Goal: Check status: Check status

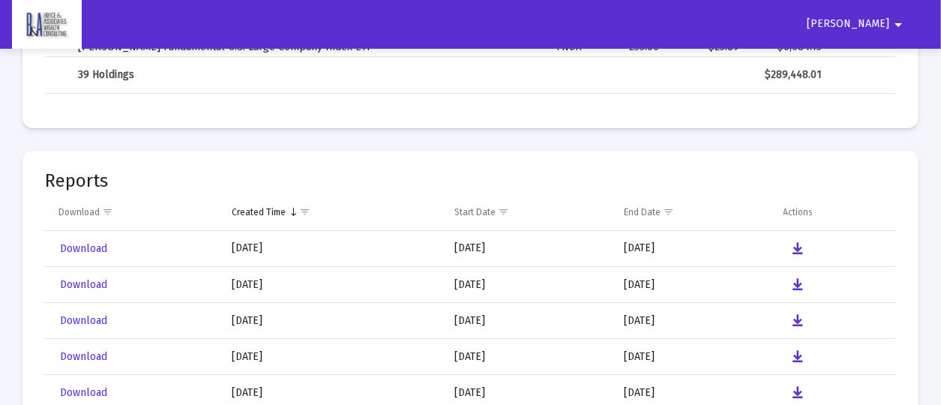
scroll to position [2440, 0]
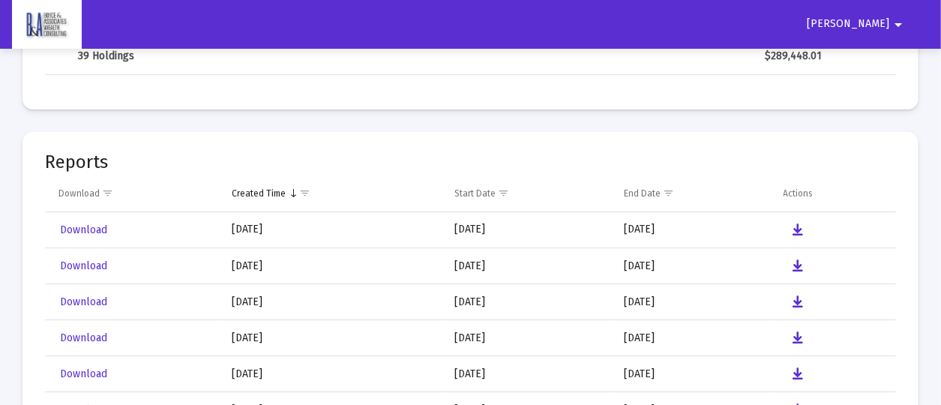
click at [899, 20] on mat-icon "arrow_drop_down" at bounding box center [898, 25] width 18 height 30
click at [895, 21] on div at bounding box center [470, 202] width 941 height 405
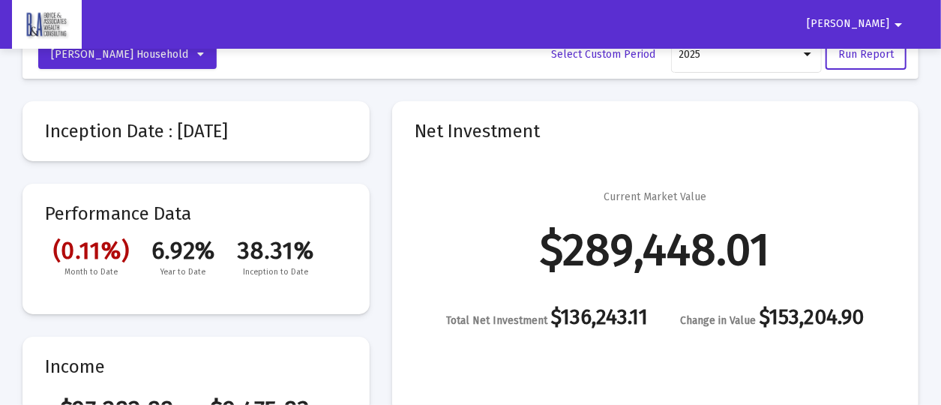
scroll to position [0, 0]
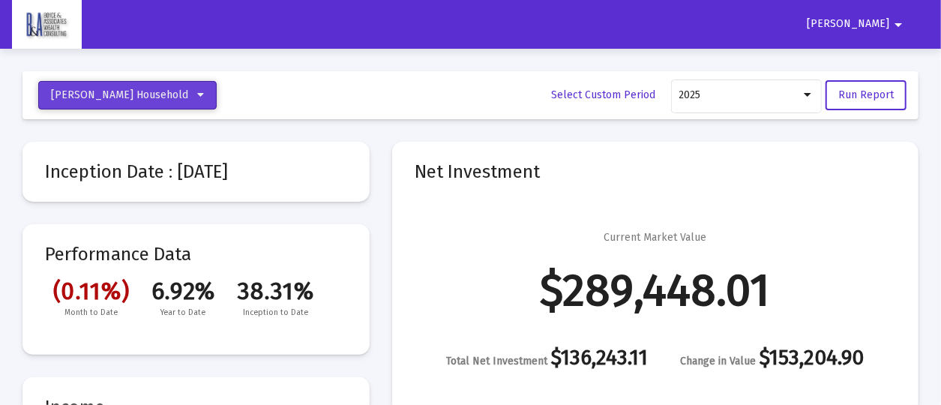
click at [197, 94] on icon at bounding box center [200, 95] width 7 height 10
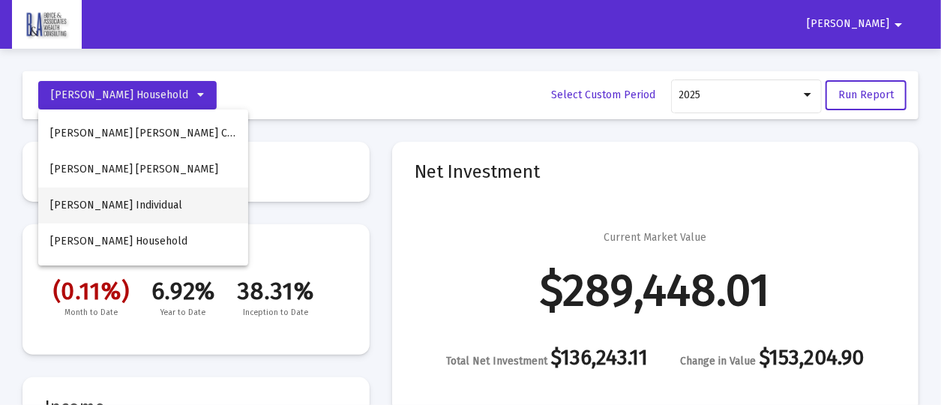
drag, startPoint x: 187, startPoint y: 94, endPoint x: 170, endPoint y: 218, distance: 125.6
click at [170, 218] on div "[PERSON_NAME] [PERSON_NAME] Contributory [PERSON_NAME] [PERSON_NAME] Individual…" at bounding box center [470, 202] width 941 height 405
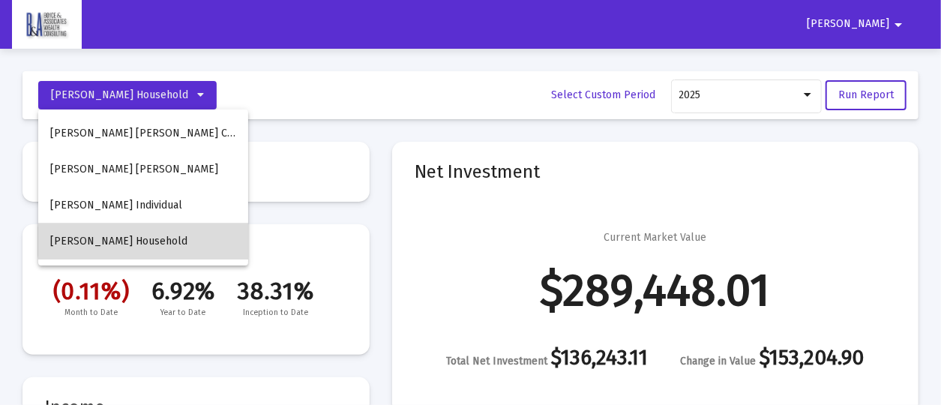
click at [165, 241] on span "[PERSON_NAME] Household" at bounding box center [118, 241] width 137 height 13
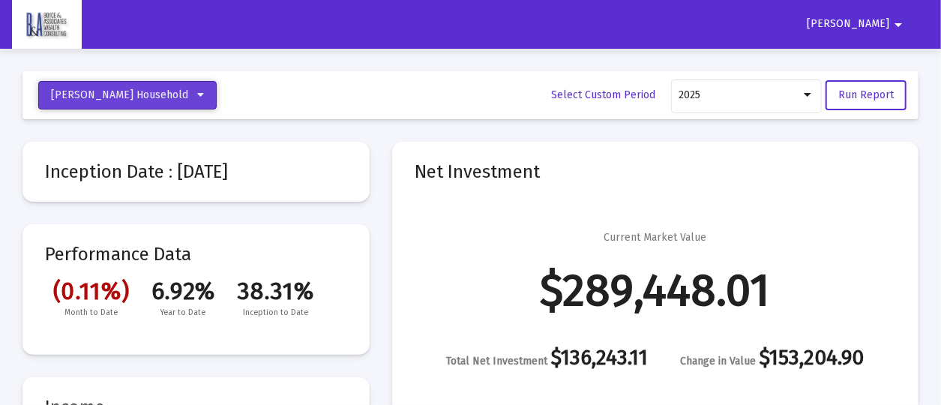
click at [193, 93] on button "[PERSON_NAME] Household" at bounding box center [127, 95] width 178 height 28
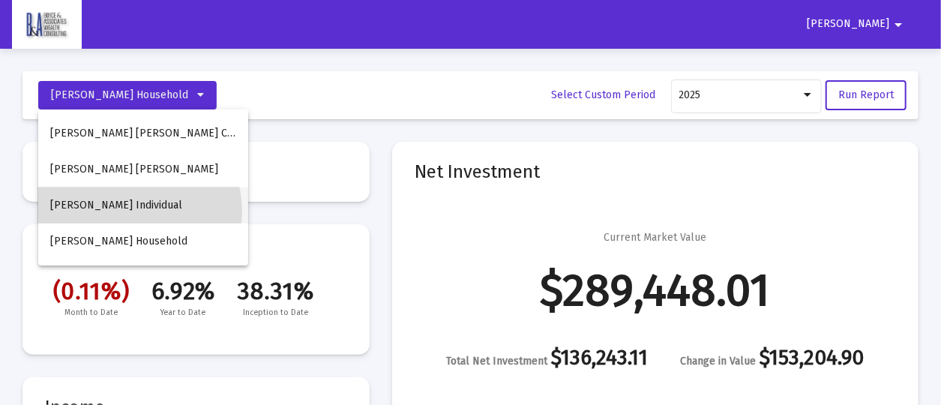
click at [138, 211] on button "[PERSON_NAME] Individual" at bounding box center [143, 205] width 210 height 36
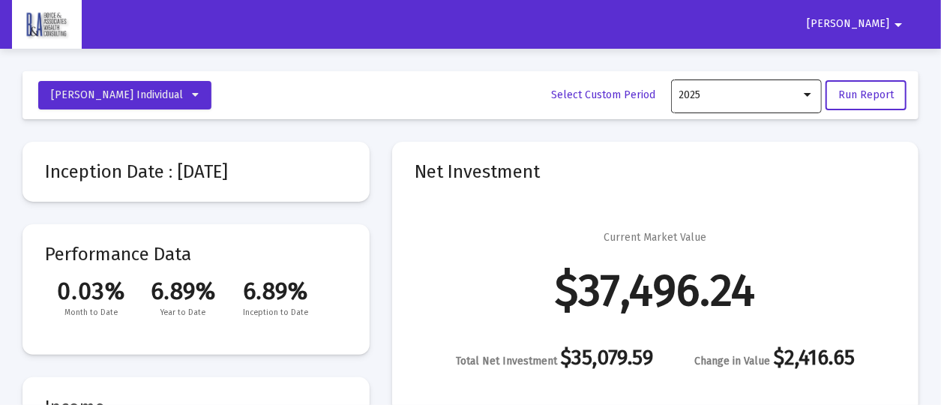
click at [813, 94] on div at bounding box center [807, 95] width 13 height 12
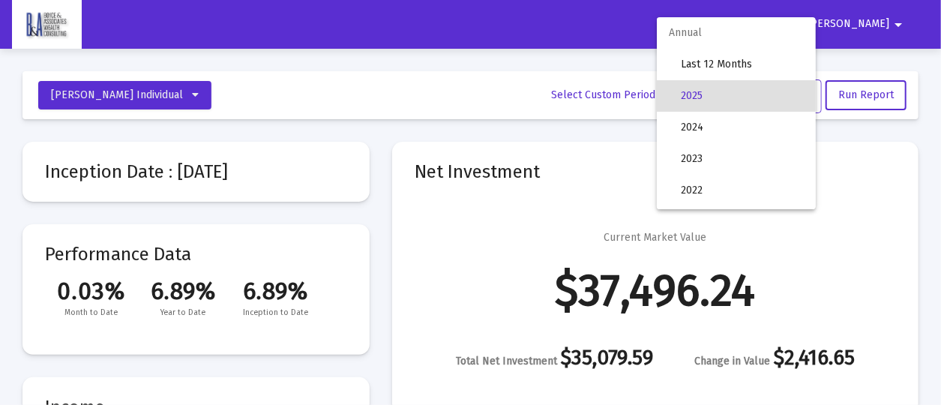
scroll to position [168, 0]
